Goal: Transaction & Acquisition: Purchase product/service

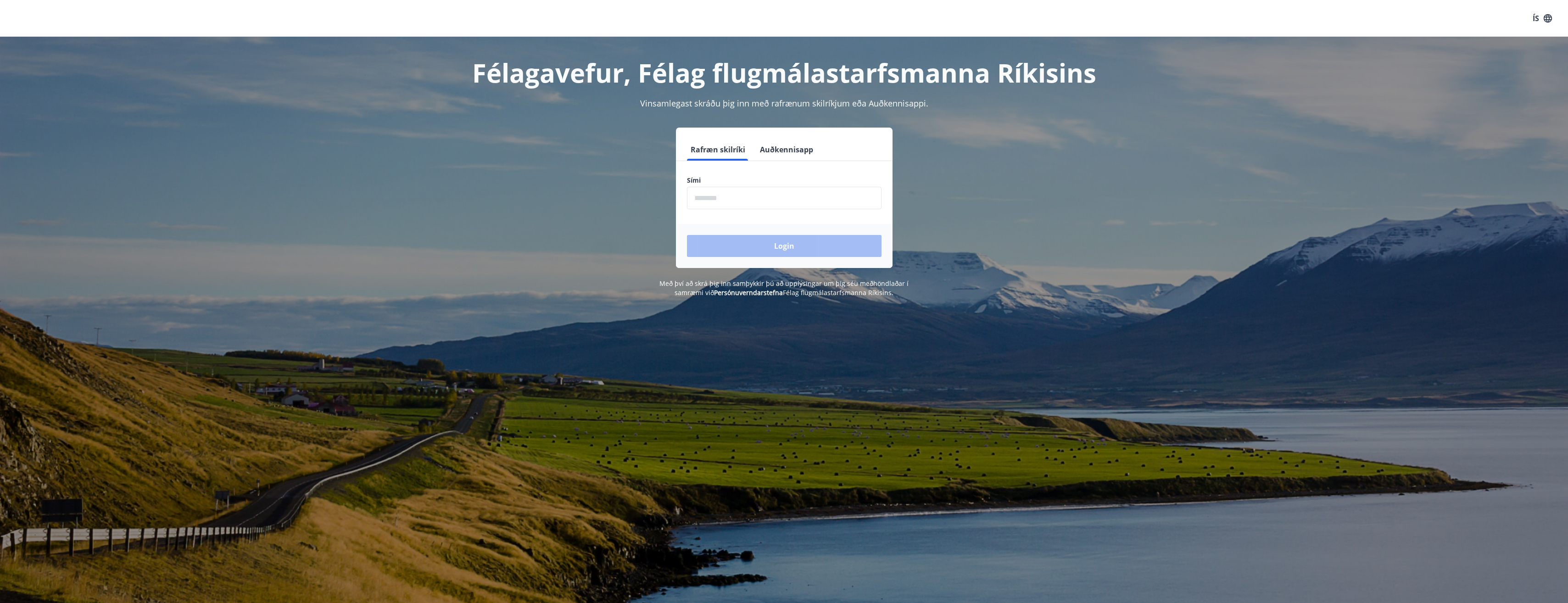
click at [751, 203] on input "phone" at bounding box center [785, 198] width 195 height 23
type input "********"
click at [687, 235] on button "Login" at bounding box center [785, 246] width 195 height 22
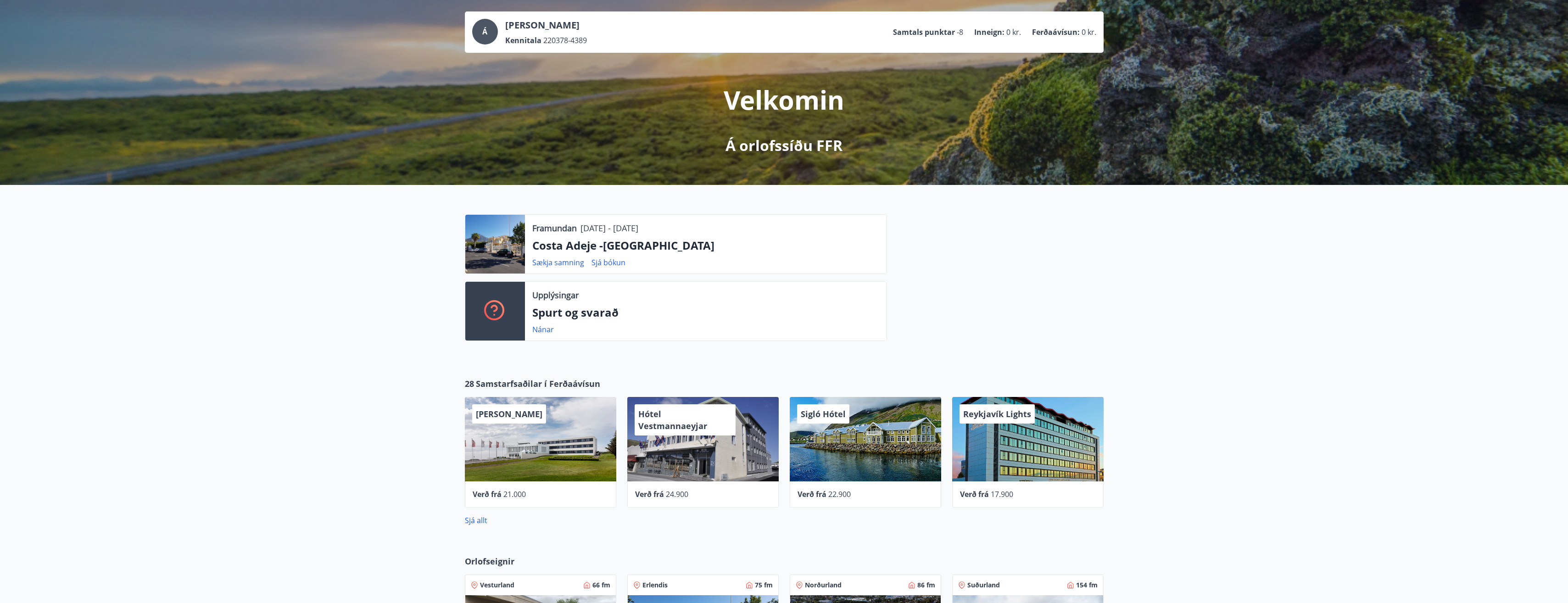
scroll to position [10, 0]
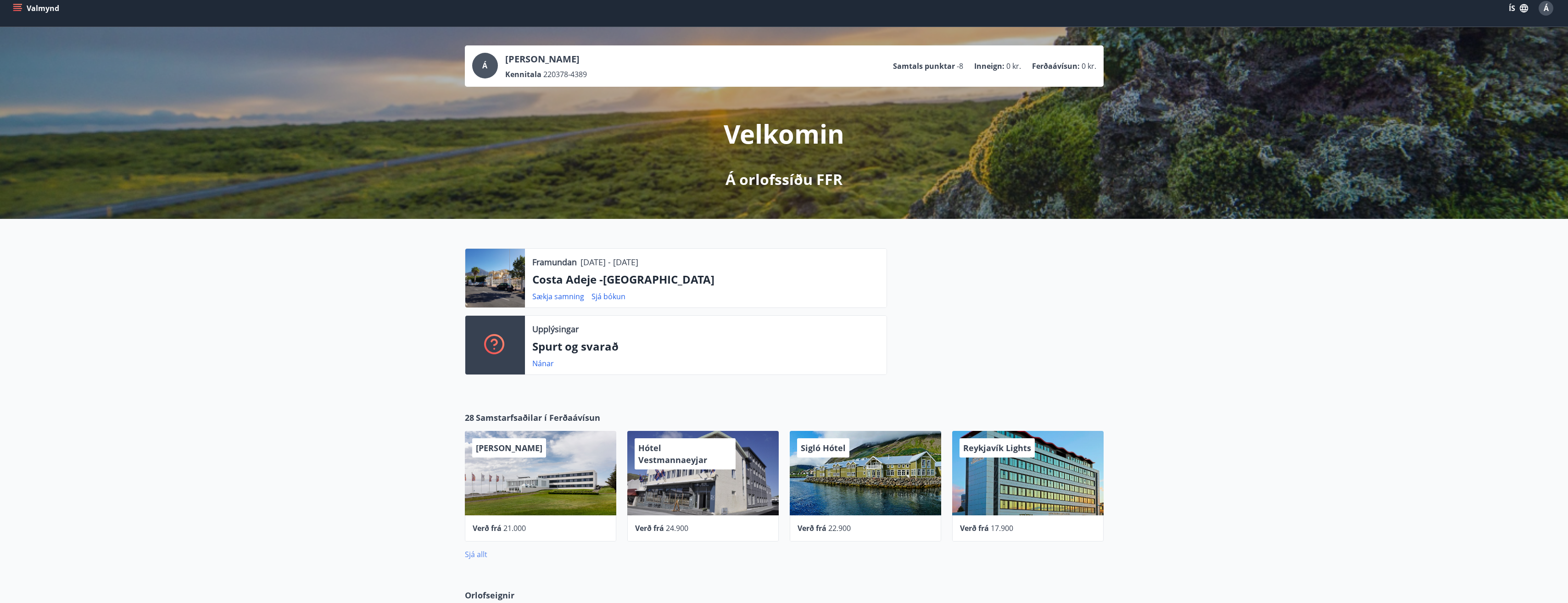
click at [472, 554] on link "Sjá allt" at bounding box center [476, 554] width 23 height 10
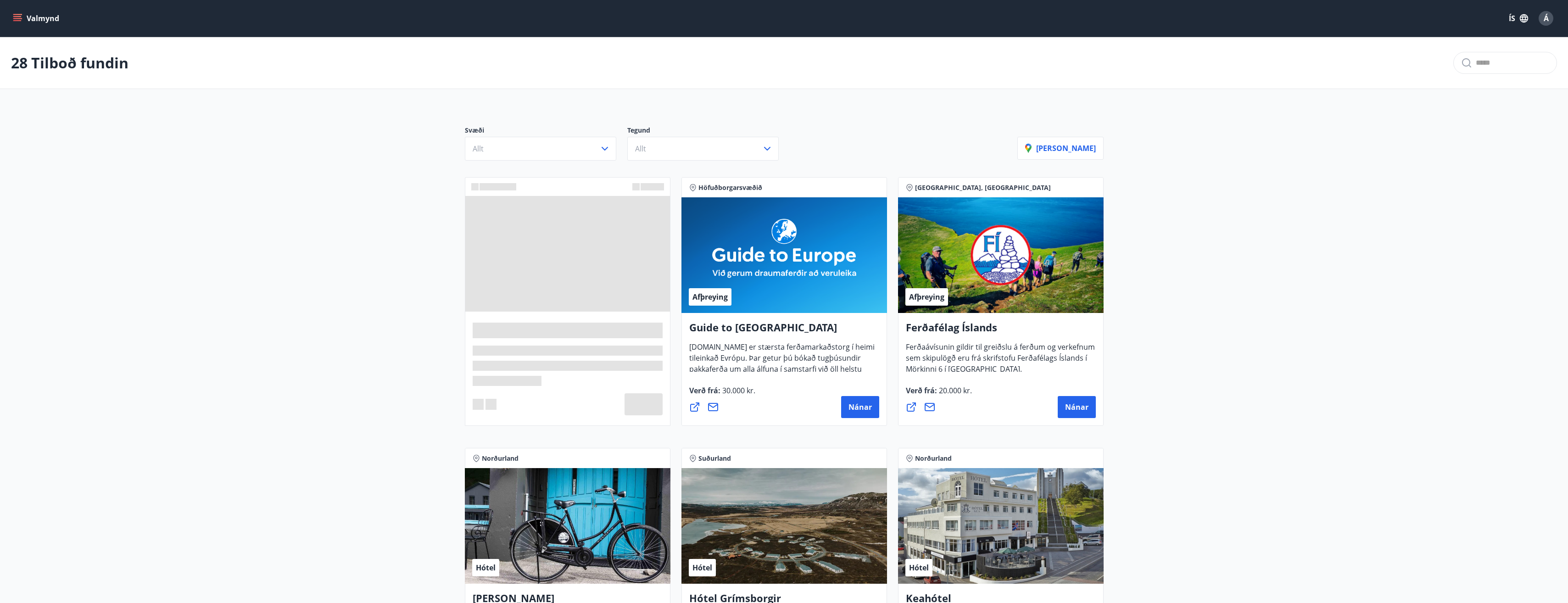
click at [20, 18] on icon "menu" at bounding box center [17, 18] width 9 height 9
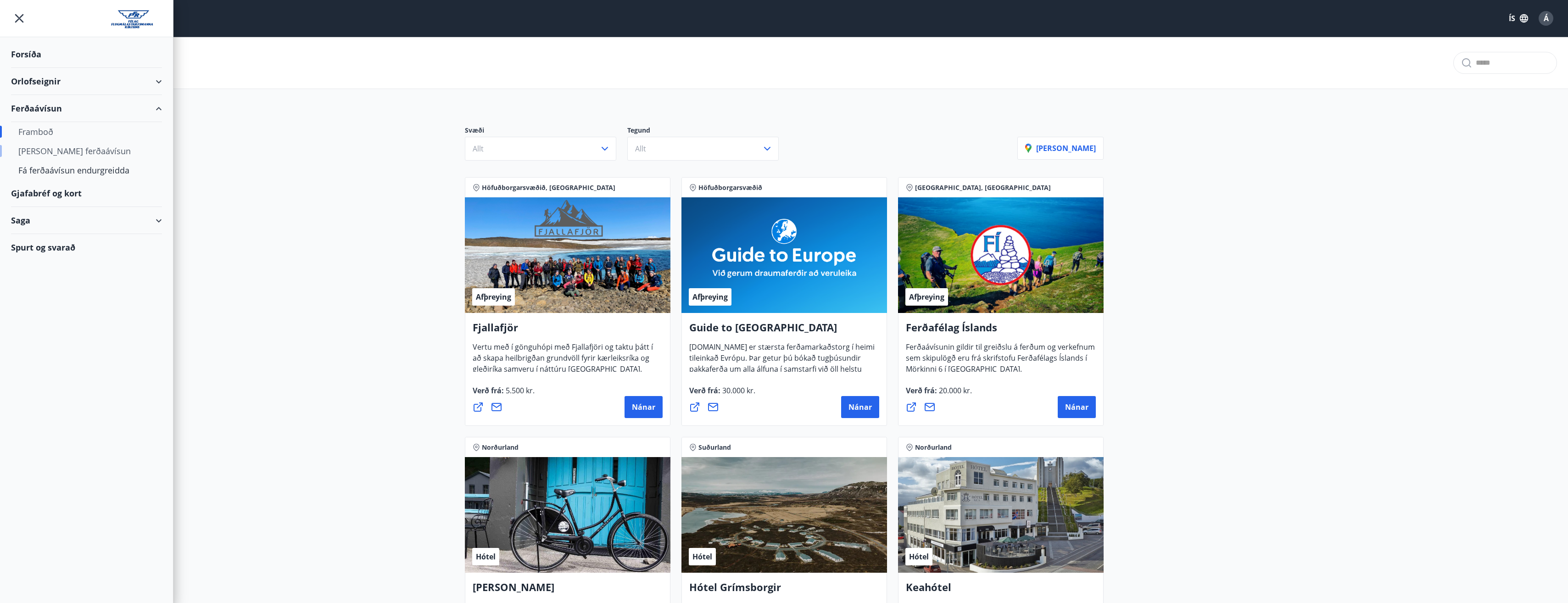
click at [47, 149] on div "Kaupa ferðaávísun" at bounding box center [86, 151] width 136 height 19
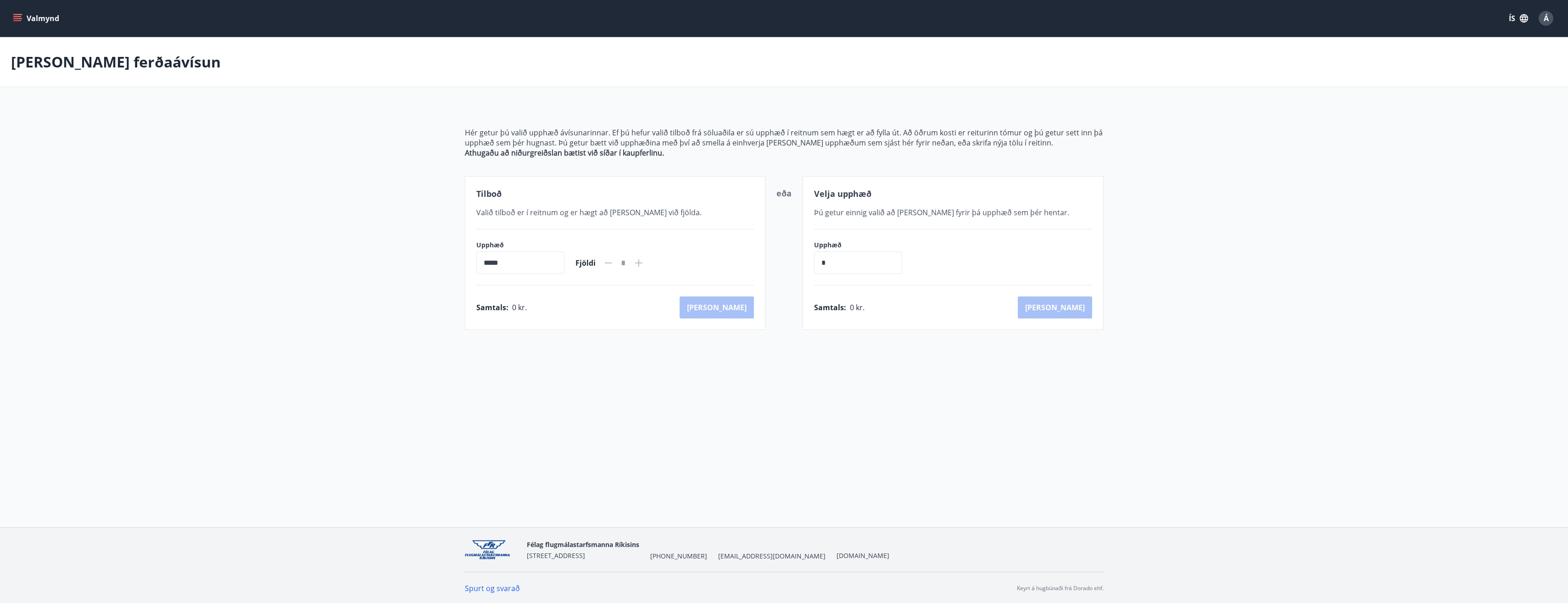
click at [18, 16] on icon "menu" at bounding box center [18, 16] width 9 height 1
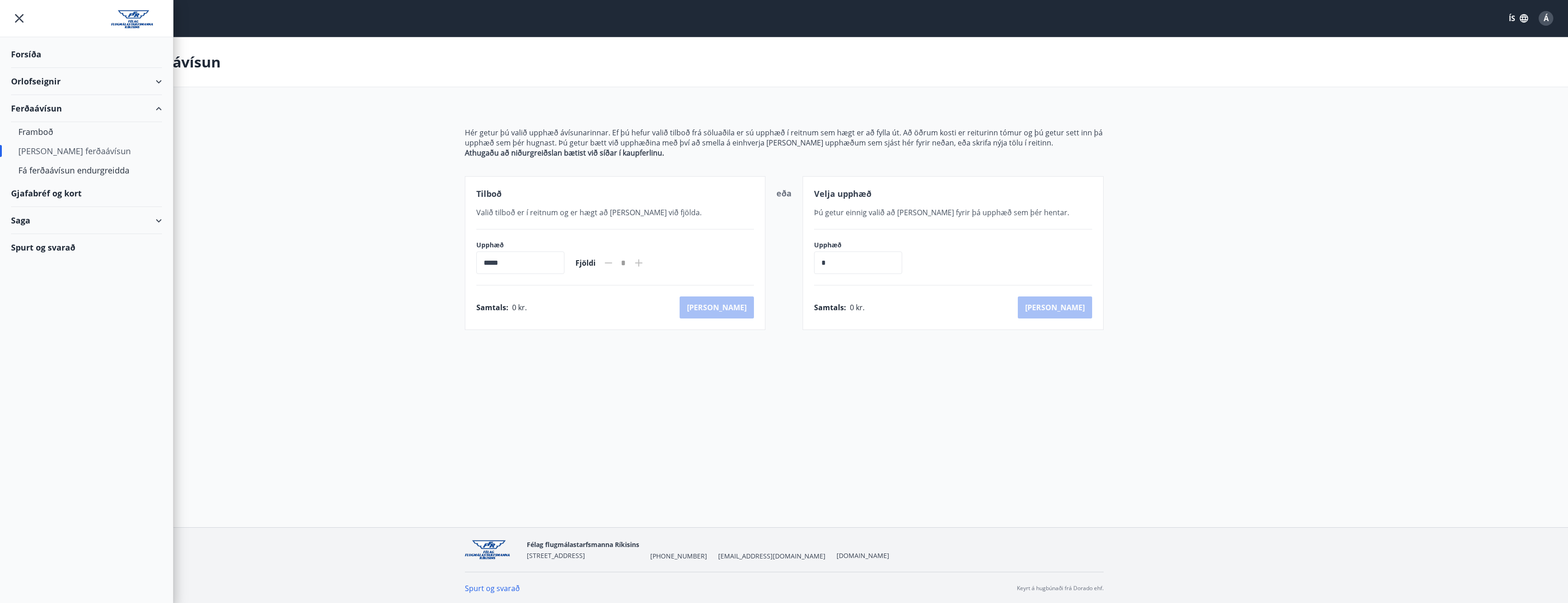
click at [45, 195] on div "Gjafabréf og kort" at bounding box center [86, 193] width 151 height 27
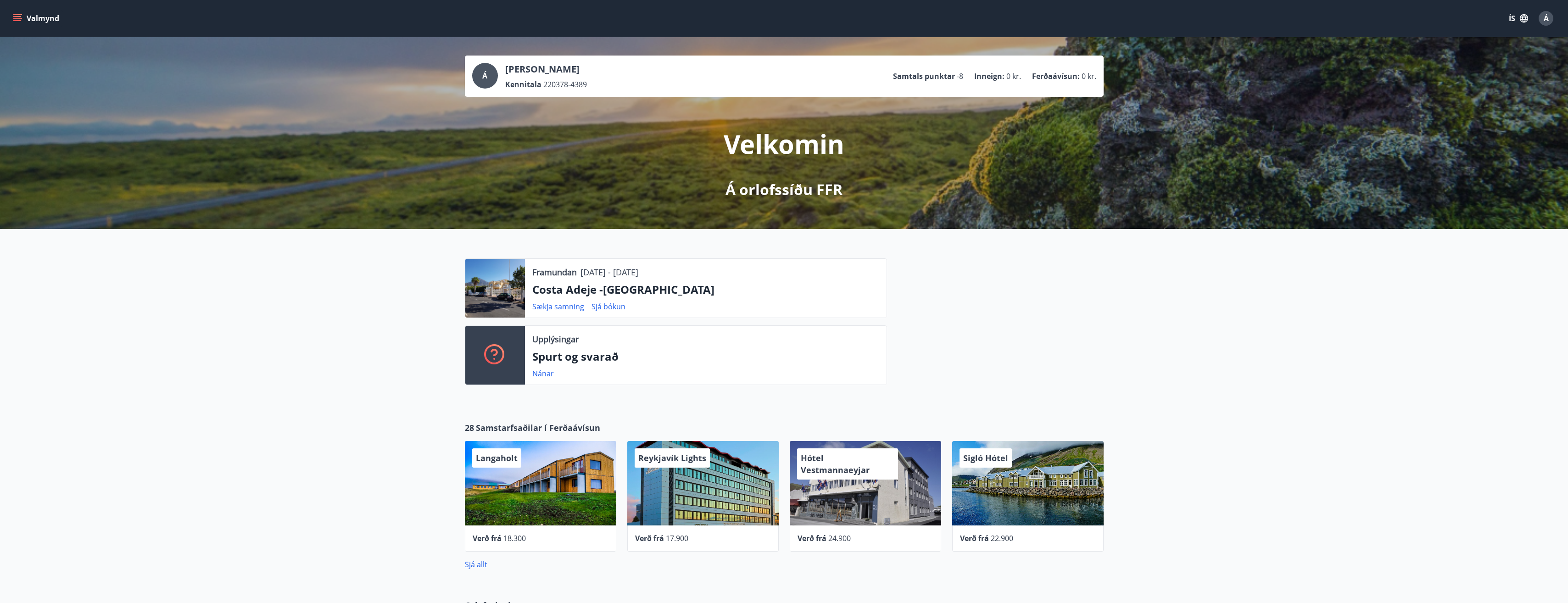
click at [16, 19] on icon "menu" at bounding box center [18, 18] width 10 height 1
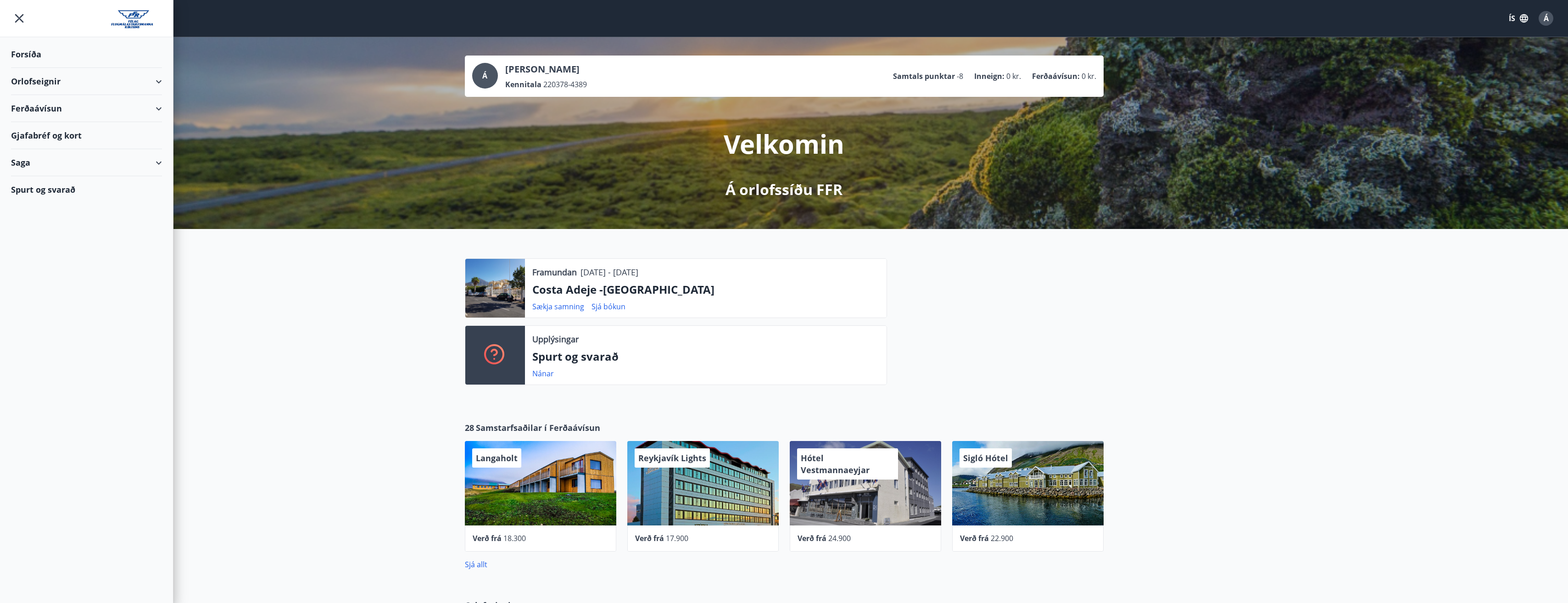
click at [32, 135] on div "Gjafabréf og kort" at bounding box center [86, 136] width 151 height 27
